Goal: Task Accomplishment & Management: Manage account settings

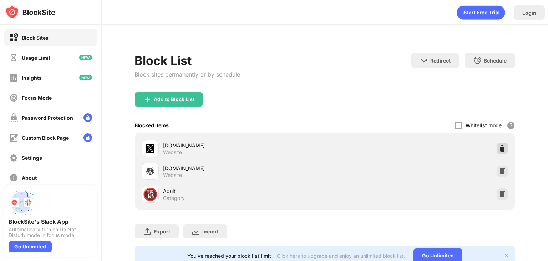
click at [499, 146] on img at bounding box center [502, 148] width 7 height 7
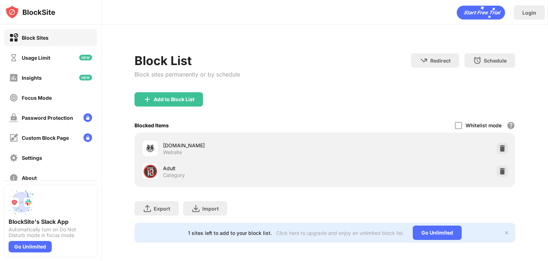
drag, startPoint x: 261, startPoint y: 95, endPoint x: 110, endPoint y: 3, distance: 176.8
click at [261, 94] on div "Add to Block List" at bounding box center [325, 105] width 381 height 26
click at [177, 98] on div "Add to Block List" at bounding box center [174, 99] width 41 height 6
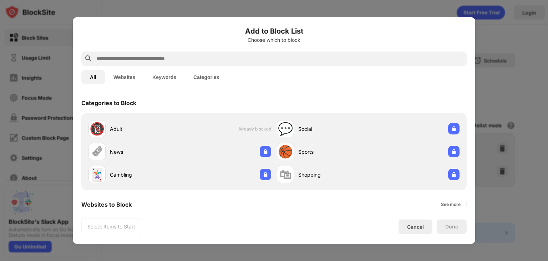
click at [199, 56] on input "text" at bounding box center [280, 58] width 368 height 9
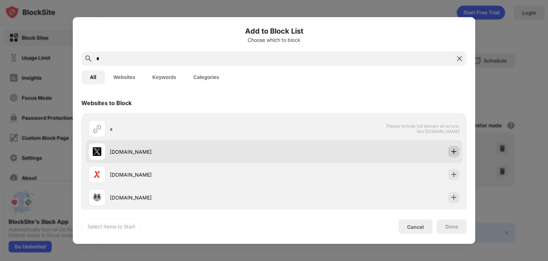
type input "*"
click at [450, 151] on img at bounding box center [453, 151] width 7 height 7
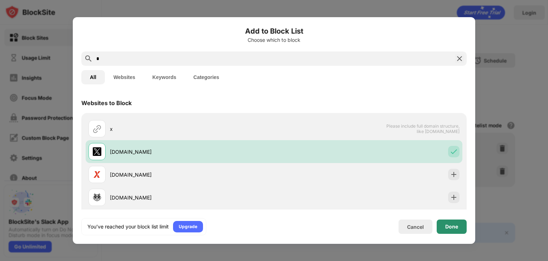
click at [451, 229] on div "Done" at bounding box center [451, 226] width 13 height 6
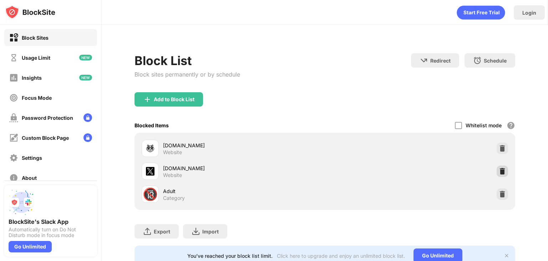
click at [499, 173] on img at bounding box center [502, 170] width 7 height 7
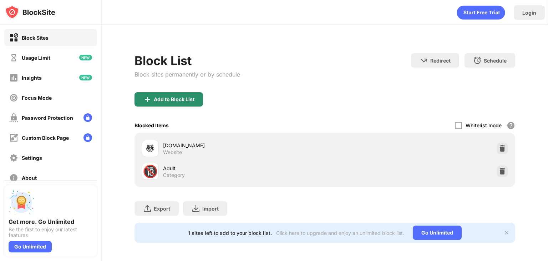
click at [162, 97] on div "Add to Block List" at bounding box center [174, 99] width 41 height 6
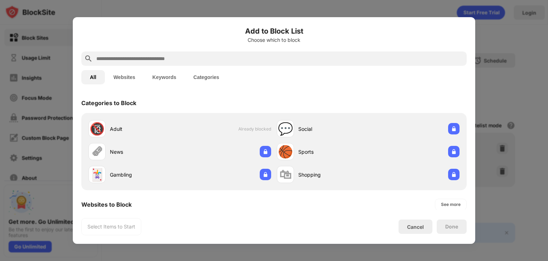
click at [161, 59] on input "text" at bounding box center [280, 58] width 368 height 9
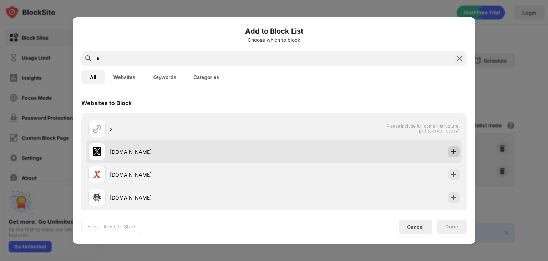
type input "*"
click at [452, 153] on img at bounding box center [453, 151] width 7 height 7
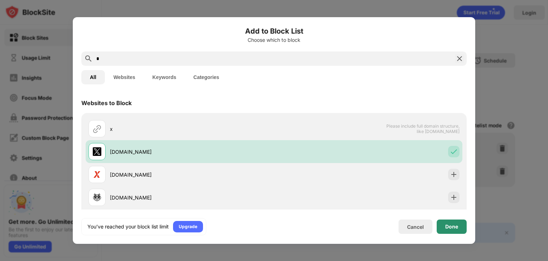
click at [450, 225] on div "Done" at bounding box center [451, 226] width 13 height 6
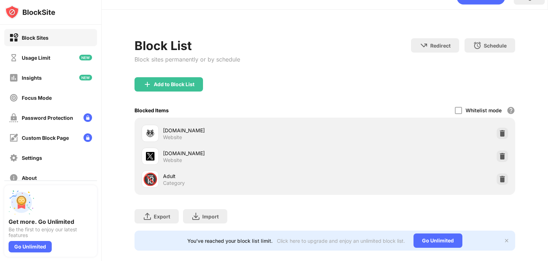
scroll to position [30, 0]
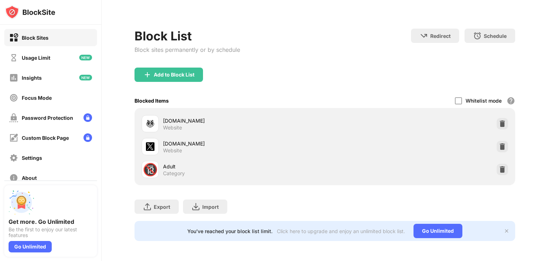
click at [458, 96] on div "Whitelist mode Block all websites except for those in your whitelist. Whitelist…" at bounding box center [485, 100] width 60 height 15
click at [458, 95] on div "Whitelist mode Block all websites except for those in your whitelist. Whitelist…" at bounding box center [485, 100] width 60 height 15
click at [455, 97] on div at bounding box center [458, 100] width 7 height 7
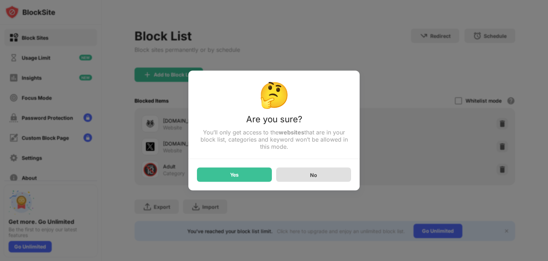
click at [344, 175] on div "No" at bounding box center [313, 174] width 75 height 14
